Goal: Information Seeking & Learning: Check status

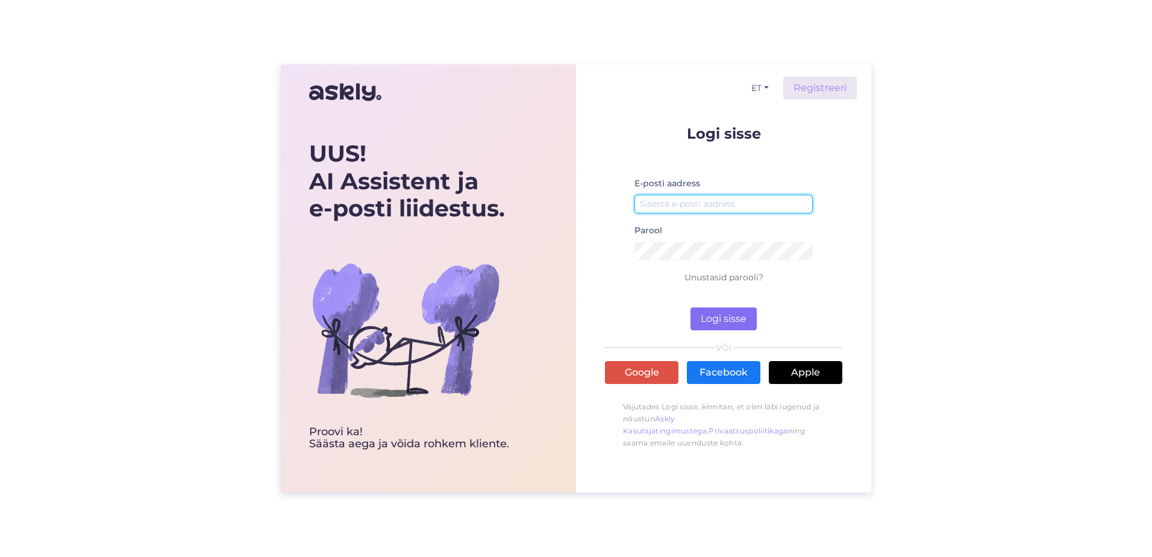
type input "[EMAIL_ADDRESS][DOMAIN_NAME]"
drag, startPoint x: 729, startPoint y: 315, endPoint x: 739, endPoint y: 315, distance: 9.6
click at [730, 315] on button "Logi sisse" at bounding box center [723, 318] width 66 height 23
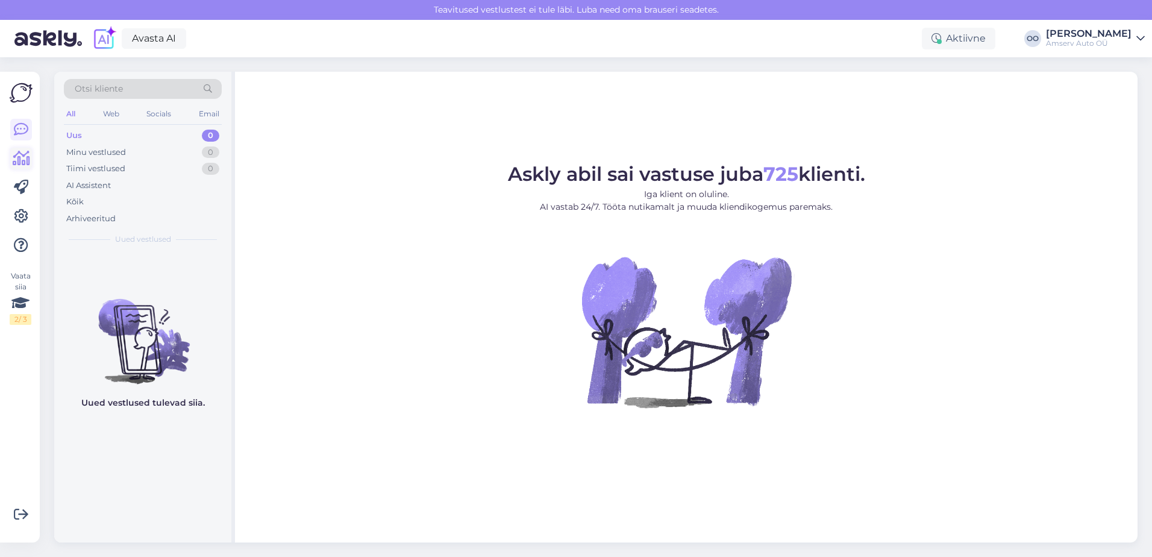
click at [23, 155] on icon at bounding box center [21, 158] width 17 height 14
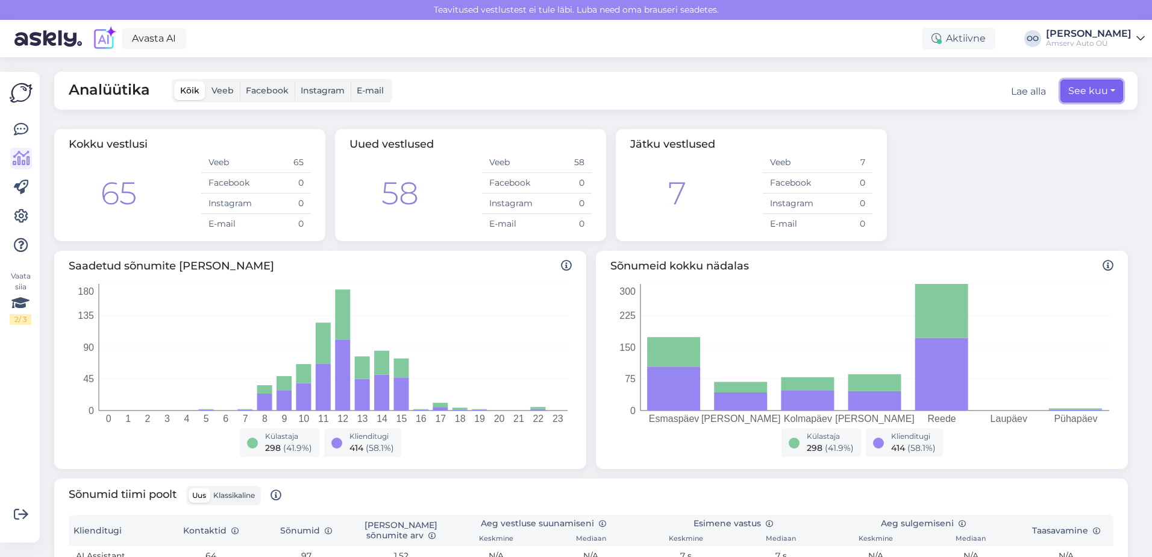
click at [1070, 99] on button "See kuu" at bounding box center [1091, 91] width 63 height 23
select select "9"
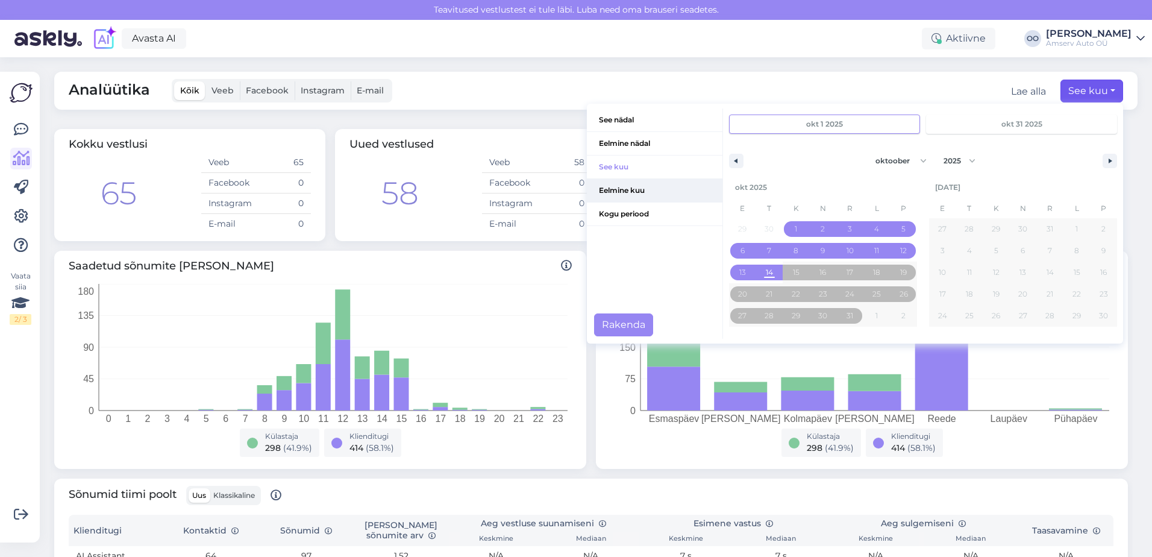
click at [631, 193] on span "Eelmine kuu" at bounding box center [655, 190] width 136 height 23
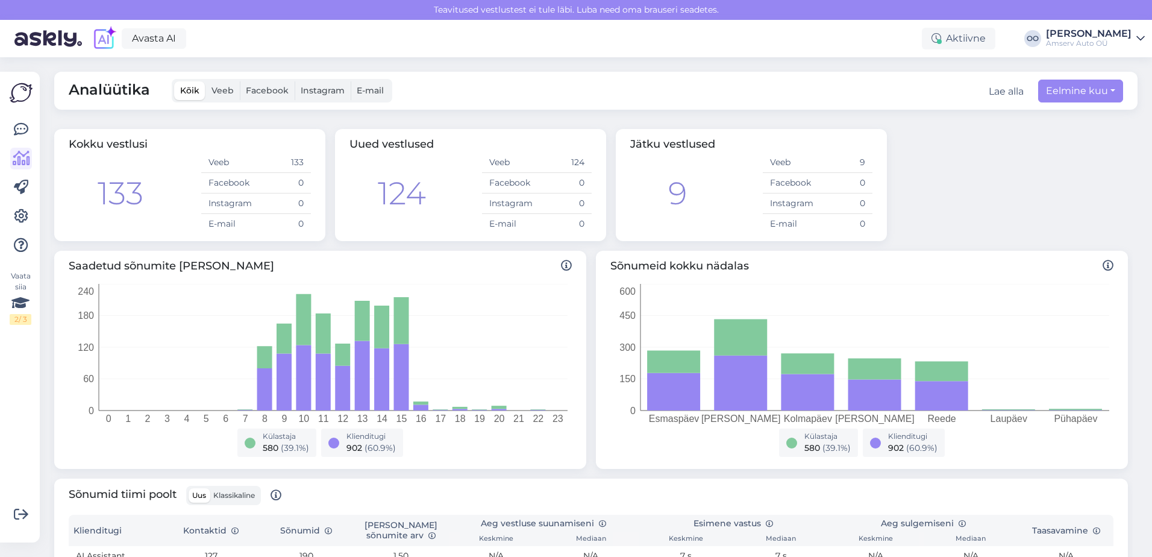
click at [573, 258] on div "Saadetud sõnumite arv tunnis 0 1 2 3 4 5 6 7 8 9 10 11 12 13 14 15 16 17 18 19 …" at bounding box center [320, 360] width 532 height 218
click at [956, 178] on div "Kokku vestlusi 133 Veeb 133 Facebook 0 Instagram 0 E-mail 0 Uued vestlused 124 …" at bounding box center [590, 185] width 1083 height 122
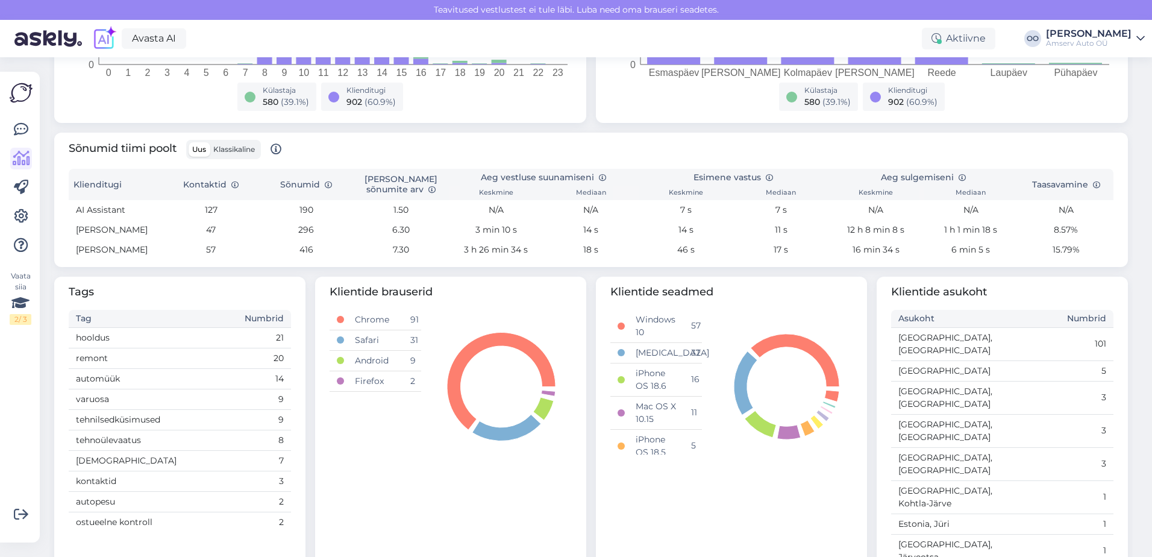
scroll to position [348, 0]
click at [1132, 407] on div "Analüütika Kõik Veeb Facebook Instagram E-mail Lae alla Eelmine kuu See nädal E…" at bounding box center [599, 306] width 1105 height 499
